Goal: Navigation & Orientation: Find specific page/section

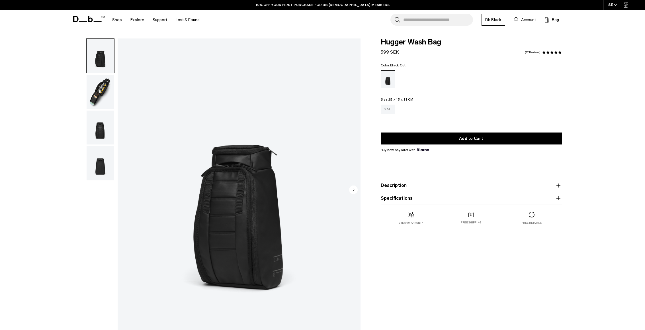
click at [101, 95] on img "button" at bounding box center [101, 92] width 28 height 34
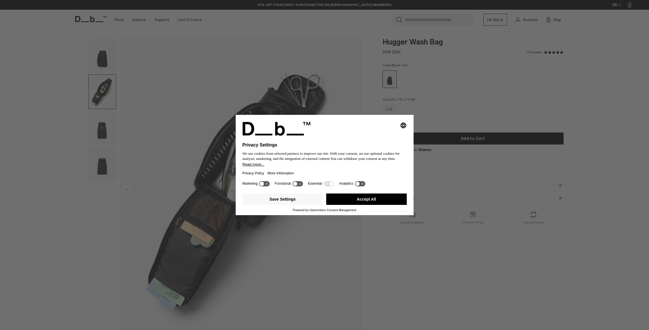
click at [101, 123] on div "Selecting an option will immediately change the language Privacy Settings We us…" at bounding box center [324, 165] width 649 height 330
click at [395, 201] on button "Accept All" at bounding box center [366, 198] width 81 height 11
drag, startPoint x: 365, startPoint y: 201, endPoint x: 330, endPoint y: 197, distance: 35.2
click at [365, 201] on button "Accept All" at bounding box center [366, 198] width 81 height 11
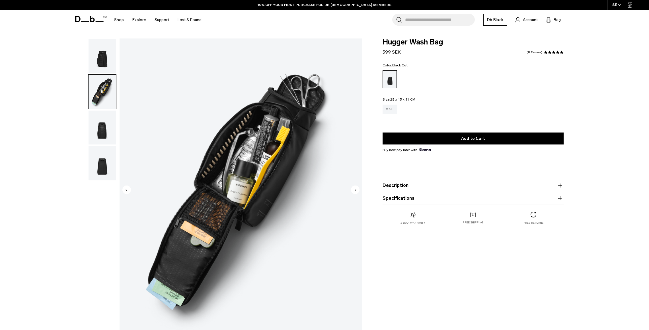
click at [368, 200] on div "Hugger Wash Bag 599 SEK 4.8 star rating 17 Reviews Color: Black Out Out of stoc…" at bounding box center [473, 137] width 215 height 198
click at [99, 167] on img "button" at bounding box center [103, 163] width 28 height 34
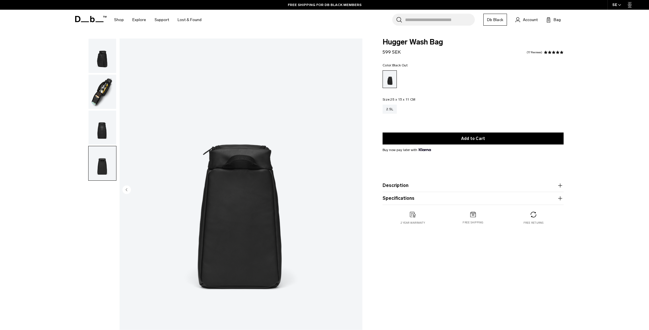
click at [101, 129] on img "button" at bounding box center [103, 127] width 28 height 34
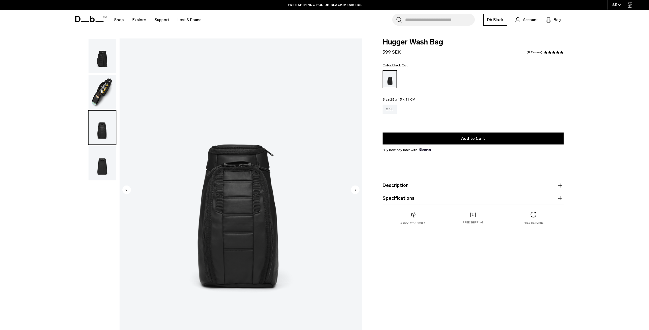
click at [99, 109] on ul at bounding box center [102, 109] width 28 height 142
click at [100, 87] on img "button" at bounding box center [103, 92] width 28 height 34
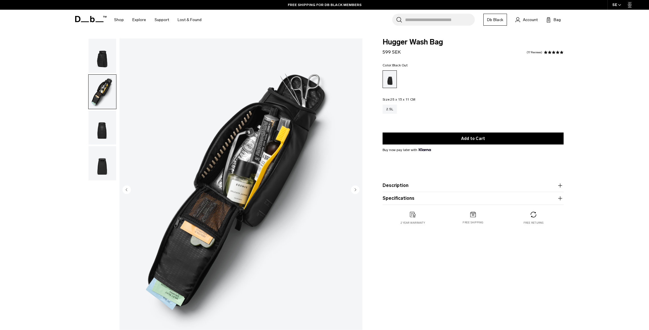
click at [103, 63] on img "button" at bounding box center [103, 56] width 28 height 34
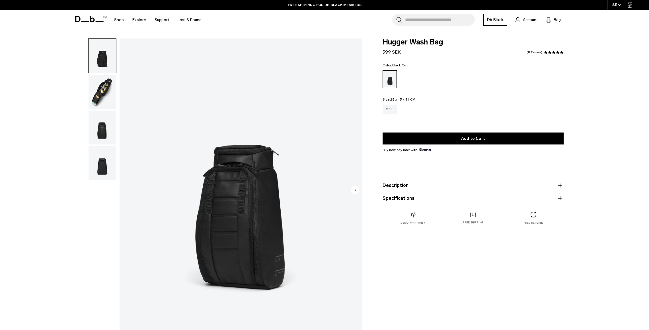
click at [105, 95] on img "button" at bounding box center [103, 92] width 28 height 34
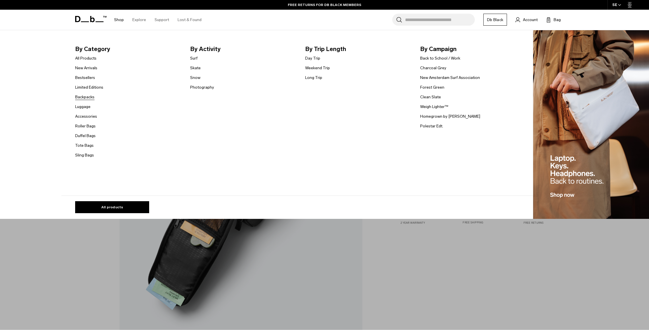
click at [82, 94] on link "Backpacks" at bounding box center [84, 97] width 19 height 6
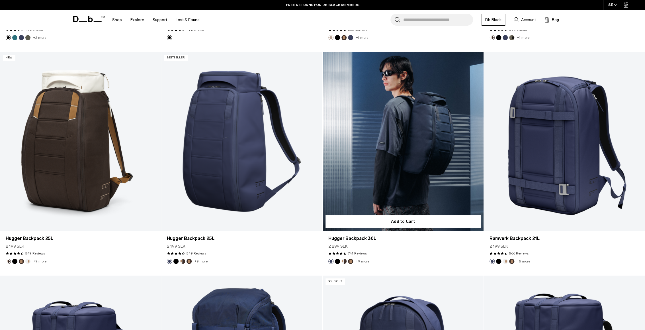
scroll to position [1395, 0]
